Goal: Information Seeking & Learning: Learn about a topic

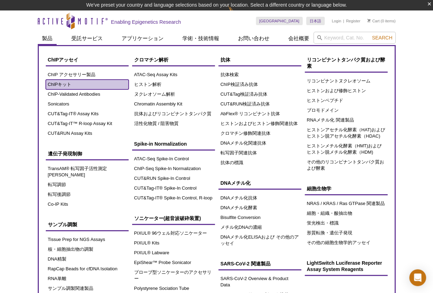
click at [57, 86] on link "ChIPキット" at bounding box center [87, 85] width 83 height 10
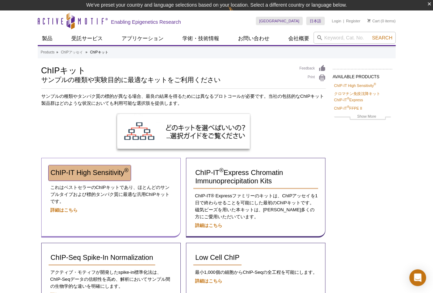
click at [71, 173] on span "ChIP-IT High Sensitivity ®" at bounding box center [90, 173] width 78 height 8
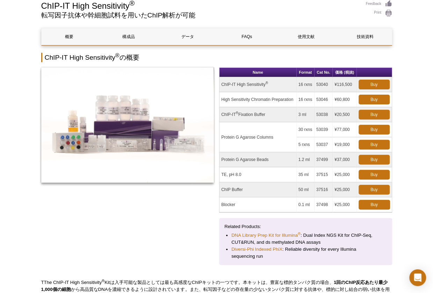
scroll to position [54, 0]
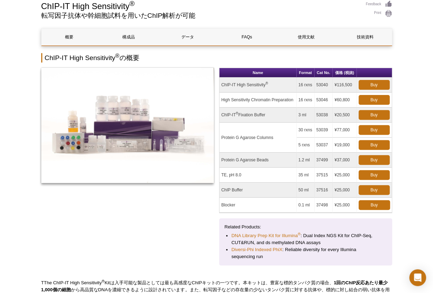
drag, startPoint x: 415, startPoint y: 59, endPoint x: 375, endPoint y: 52, distance: 40.5
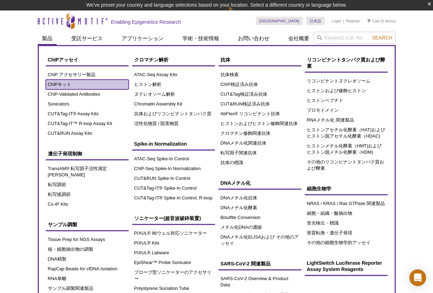
click at [64, 82] on link "ChIPキット" at bounding box center [87, 85] width 83 height 10
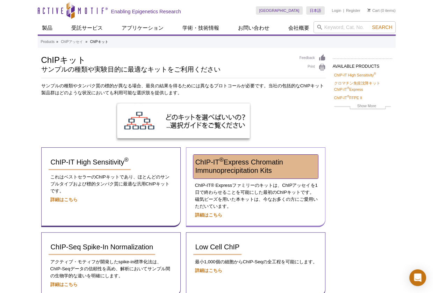
click at [240, 167] on span "ChIP-IT ® Express Chromatin Immunoprecipitation Kits" at bounding box center [239, 166] width 88 height 16
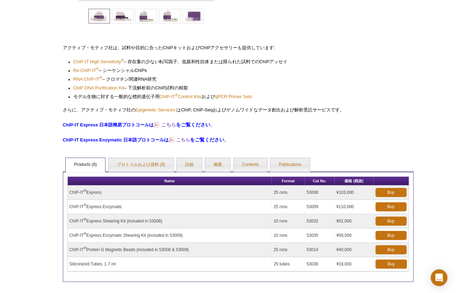
scroll to position [210, 0]
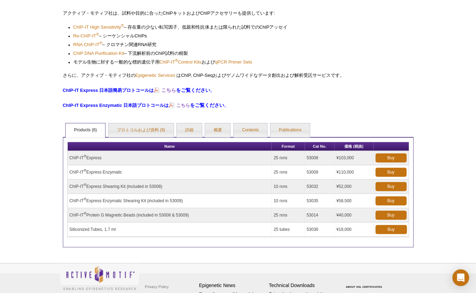
click at [369, 24] on div "AVAILABLE PRODUCTS ChIP-IT High Sensitivity ® ChIP-IT ® FFPE II ChIP-IT ® PBMC …" at bounding box center [238, 45] width 358 height 403
